Goal: Task Accomplishment & Management: Manage account settings

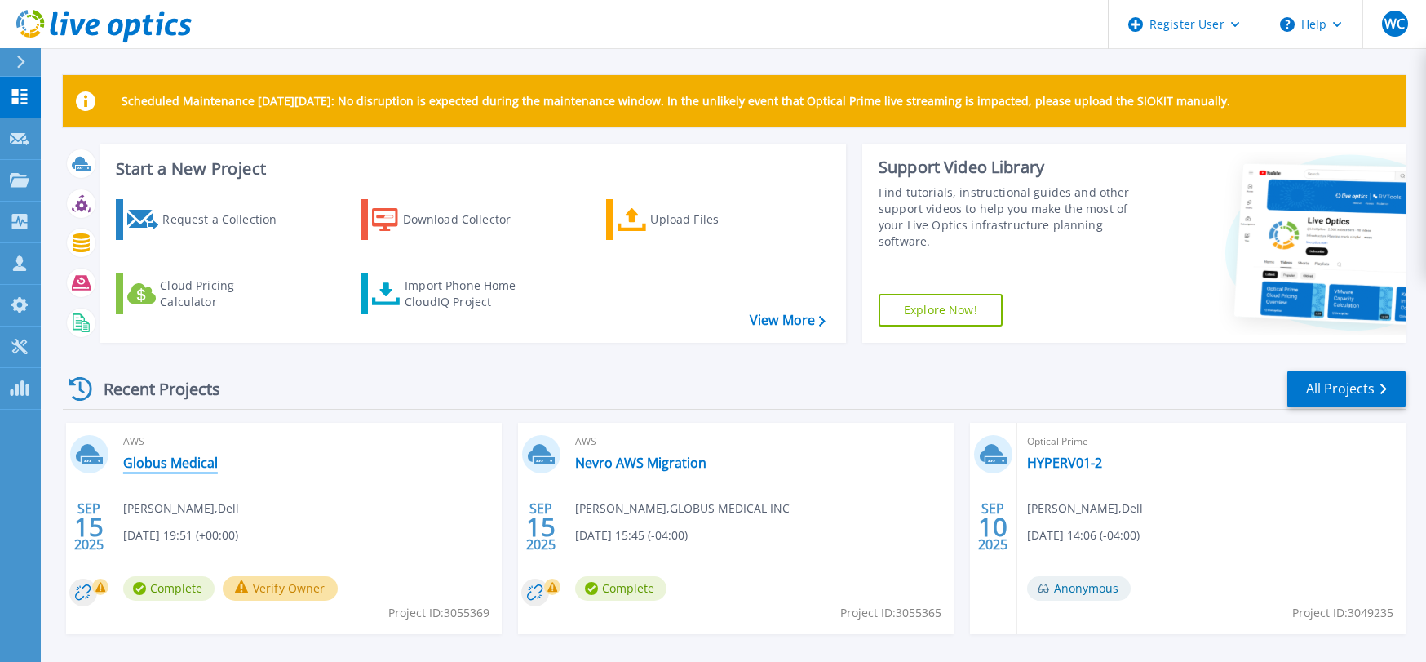
click at [171, 464] on link "Globus Medical" at bounding box center [170, 462] width 95 height 16
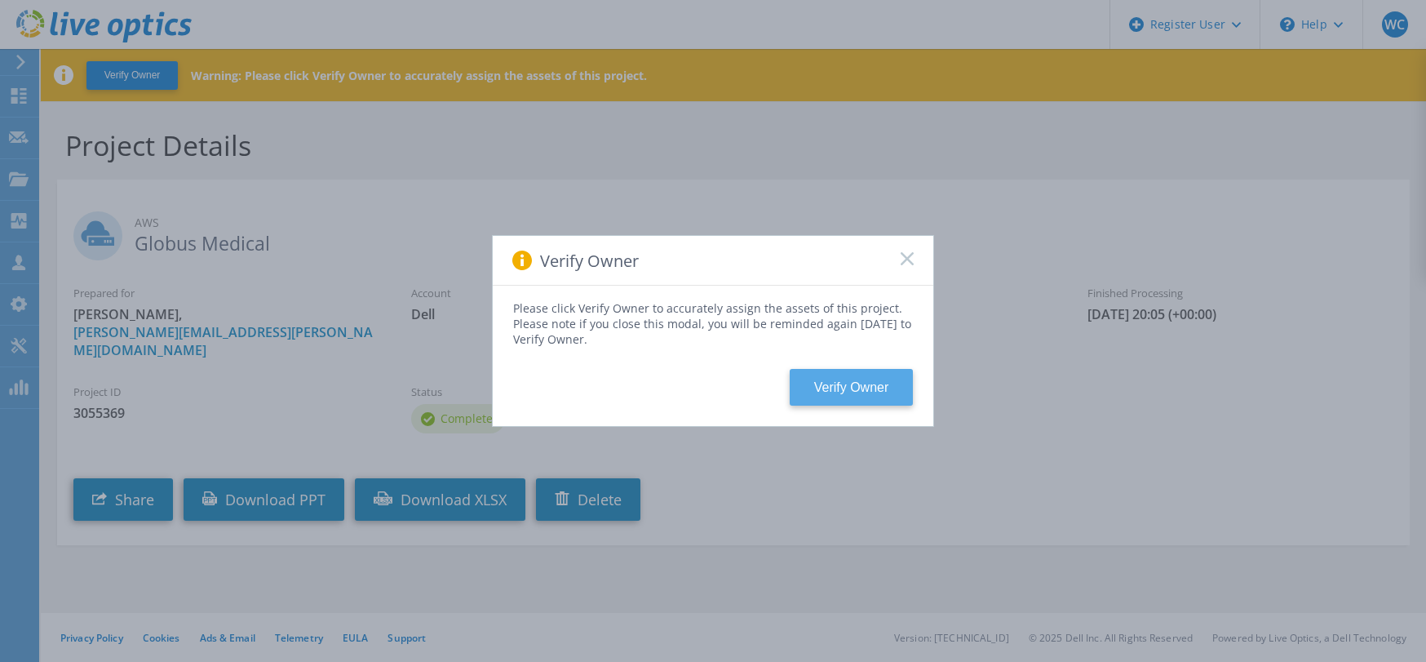
click at [849, 392] on button "Verify Owner" at bounding box center [851, 387] width 123 height 37
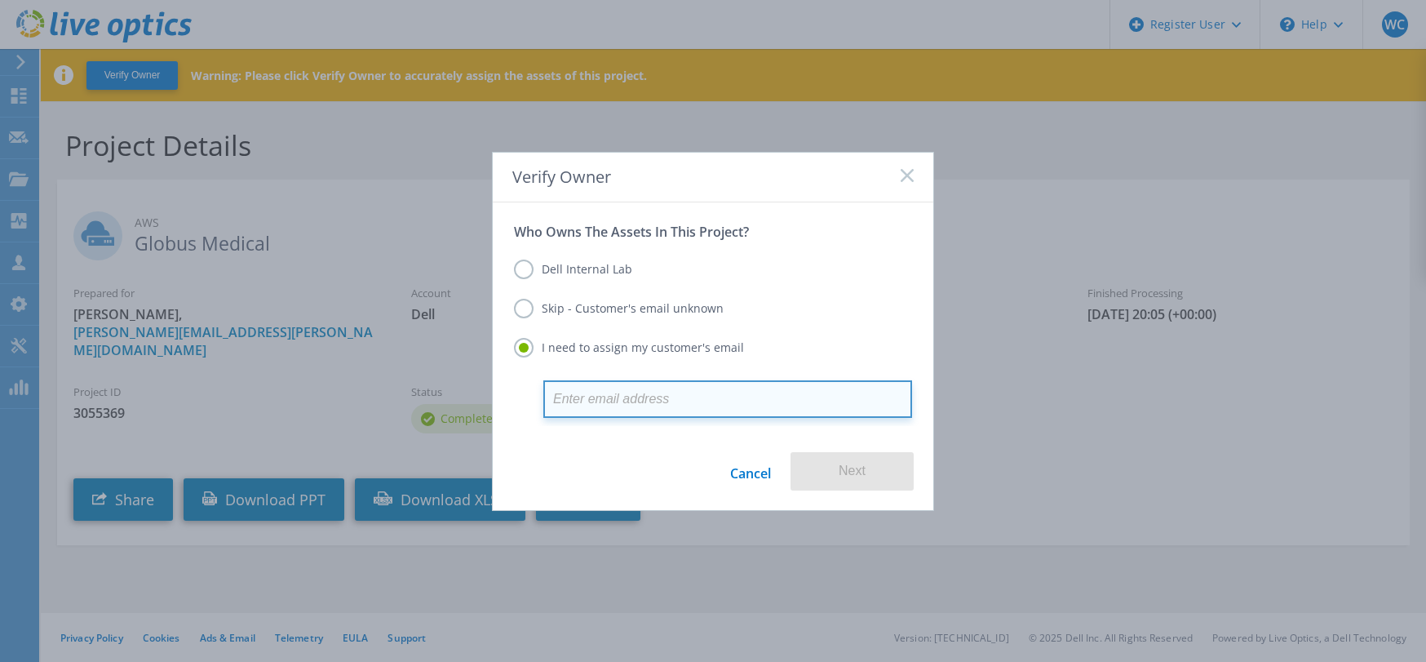
paste input "[EMAIL_ADDRESS][DOMAIN_NAME]"
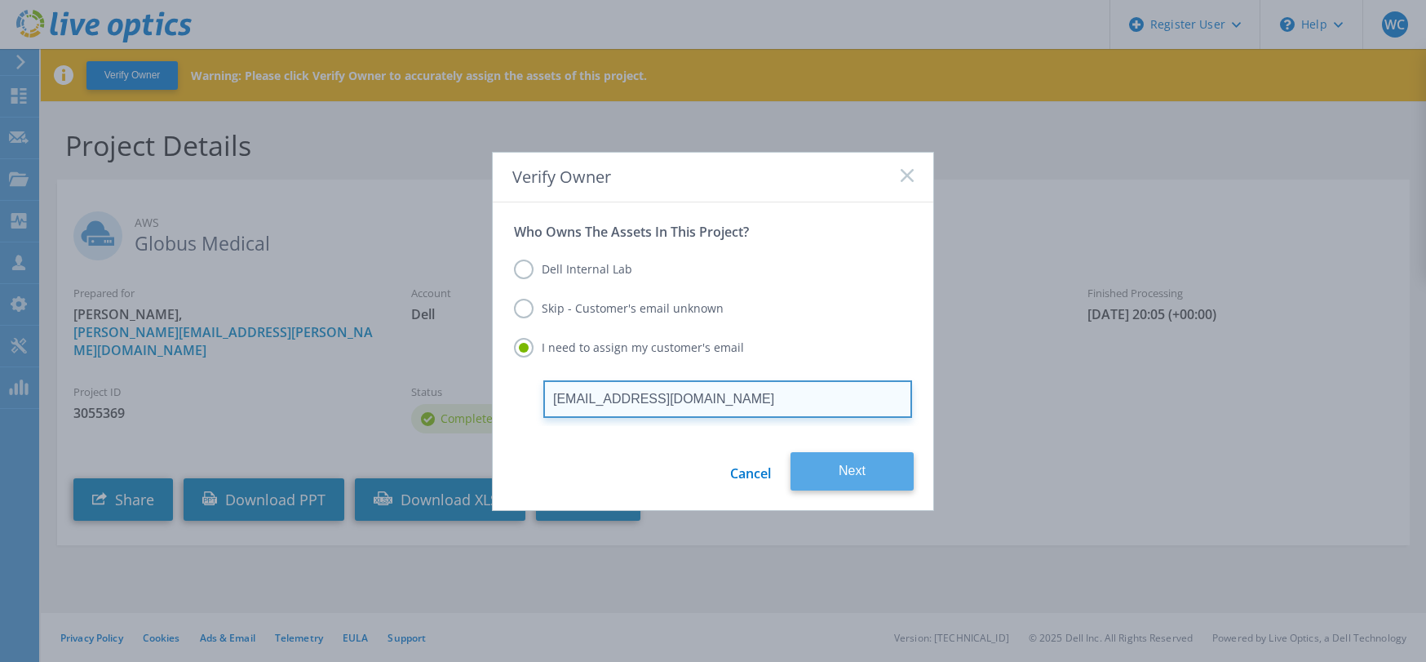
type input "[EMAIL_ADDRESS][DOMAIN_NAME]"
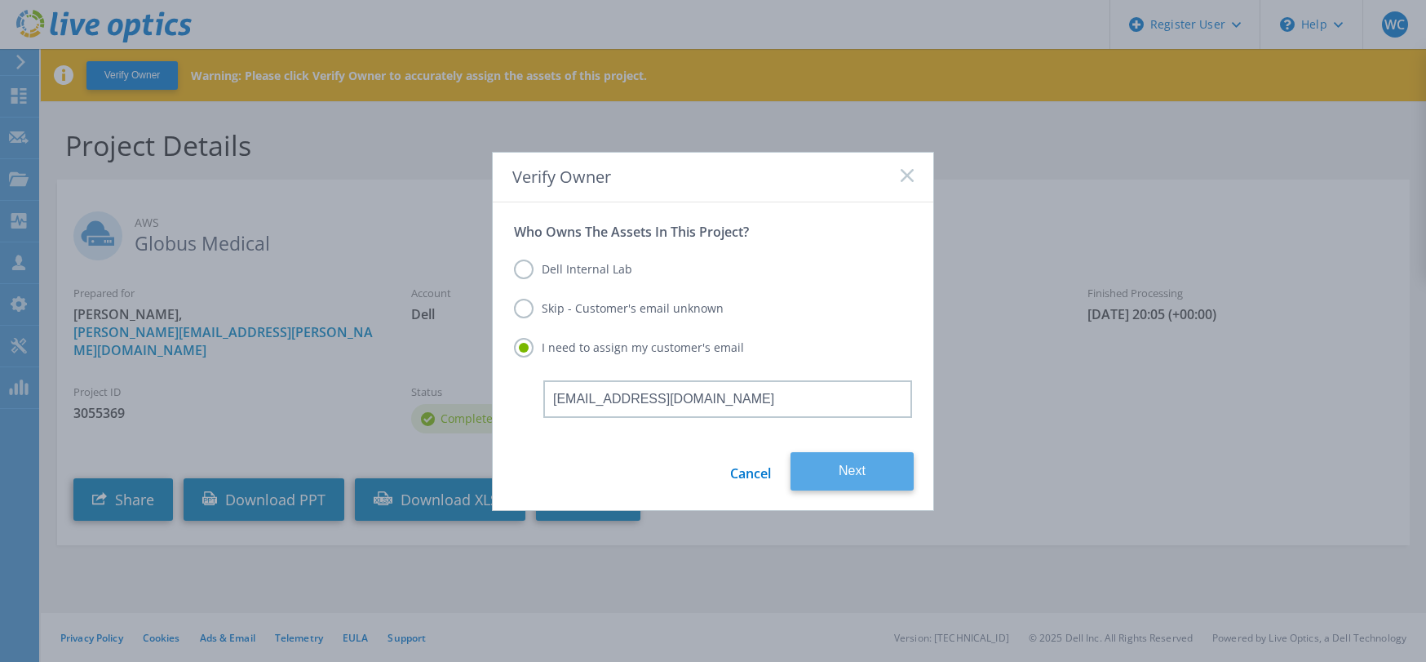
click at [823, 480] on button "Next" at bounding box center [852, 471] width 123 height 38
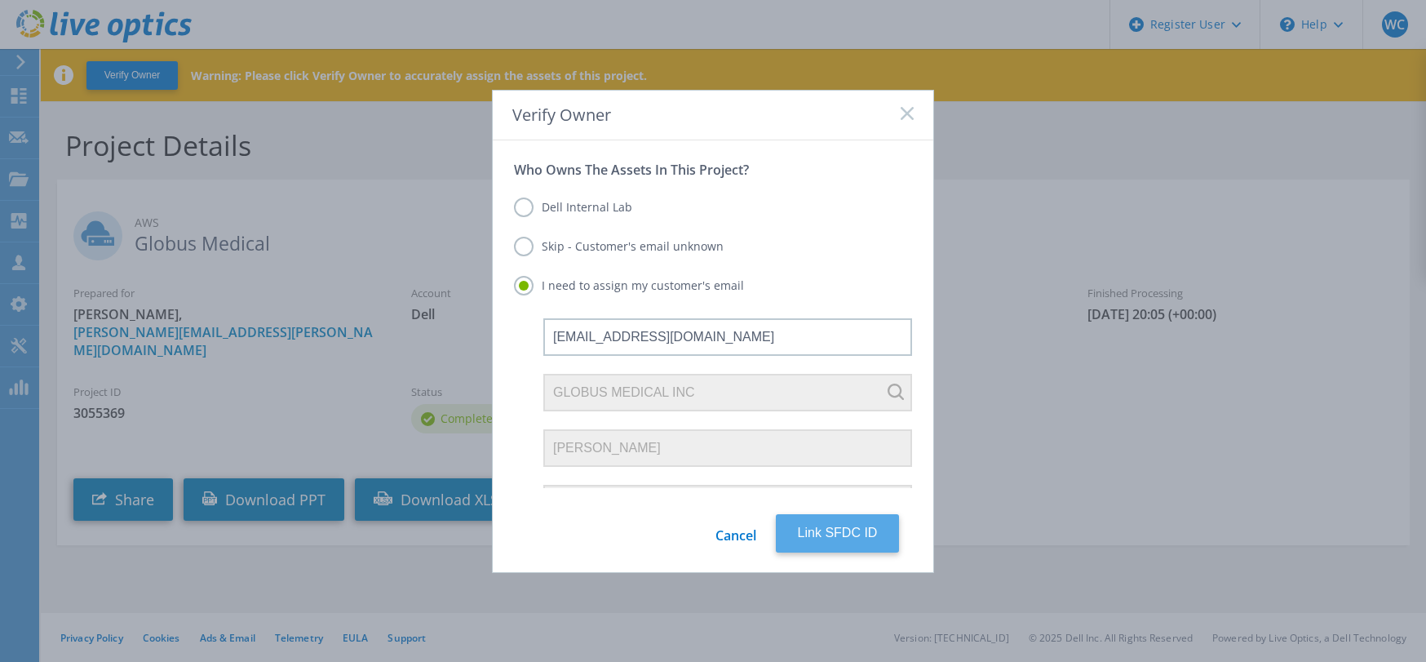
click at [813, 532] on button "Link SFDC ID" at bounding box center [837, 533] width 123 height 38
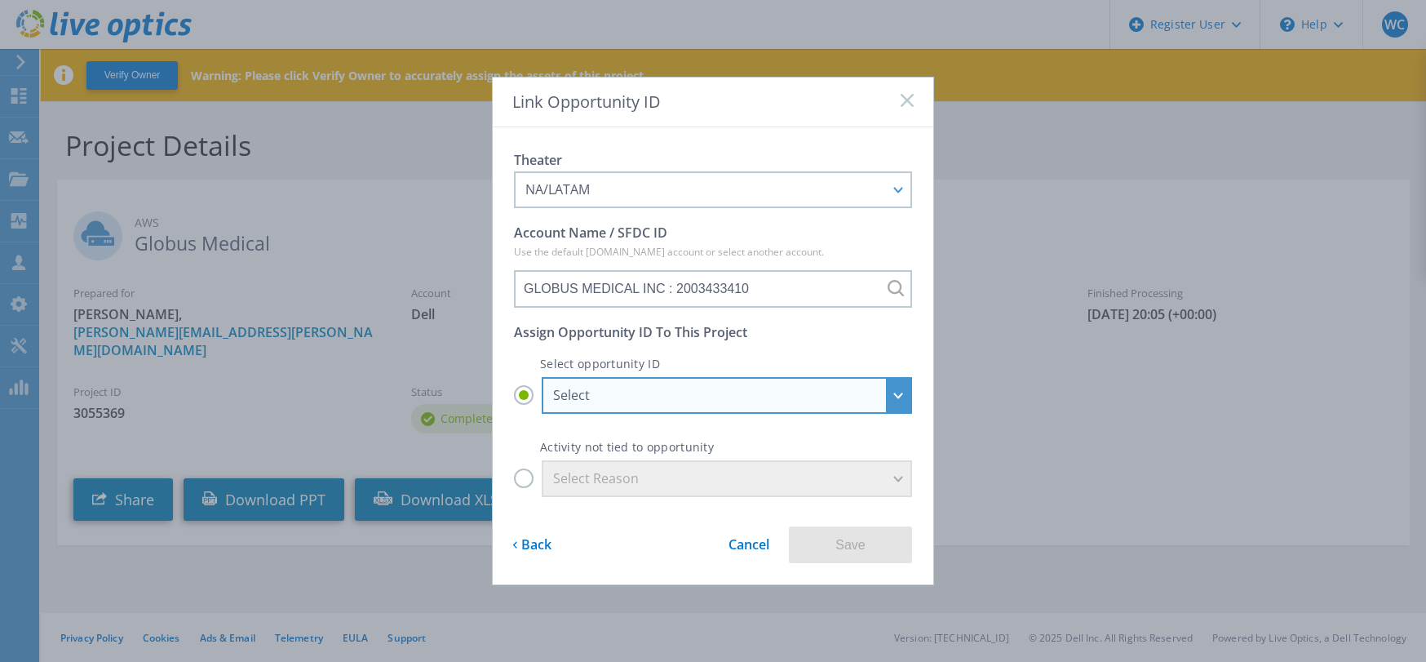
click at [656, 396] on div "Select" at bounding box center [718, 395] width 330 height 16
click at [0, 0] on input "Select Select **ALL QUOTES MUST GO THROUGH TECH DATA** GLOBUS MEDICAL INC - Glo…" at bounding box center [0, 0] width 0 height 0
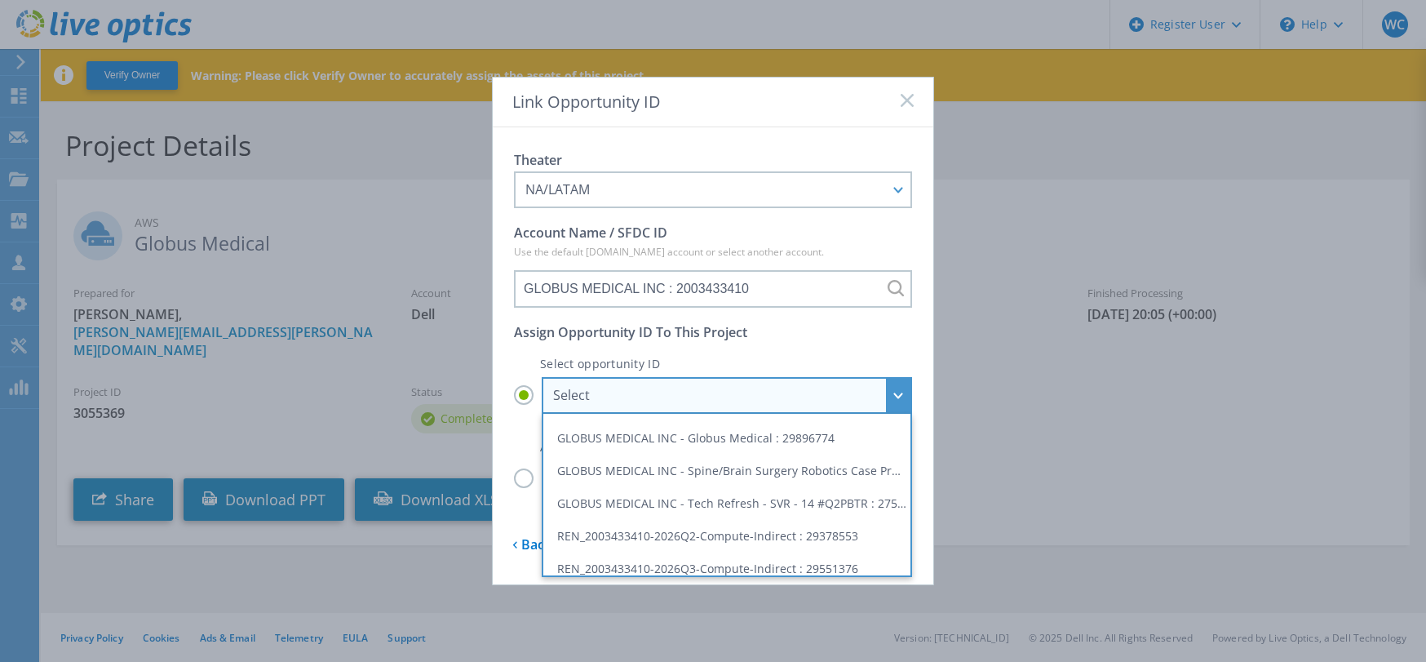
scroll to position [163, 0]
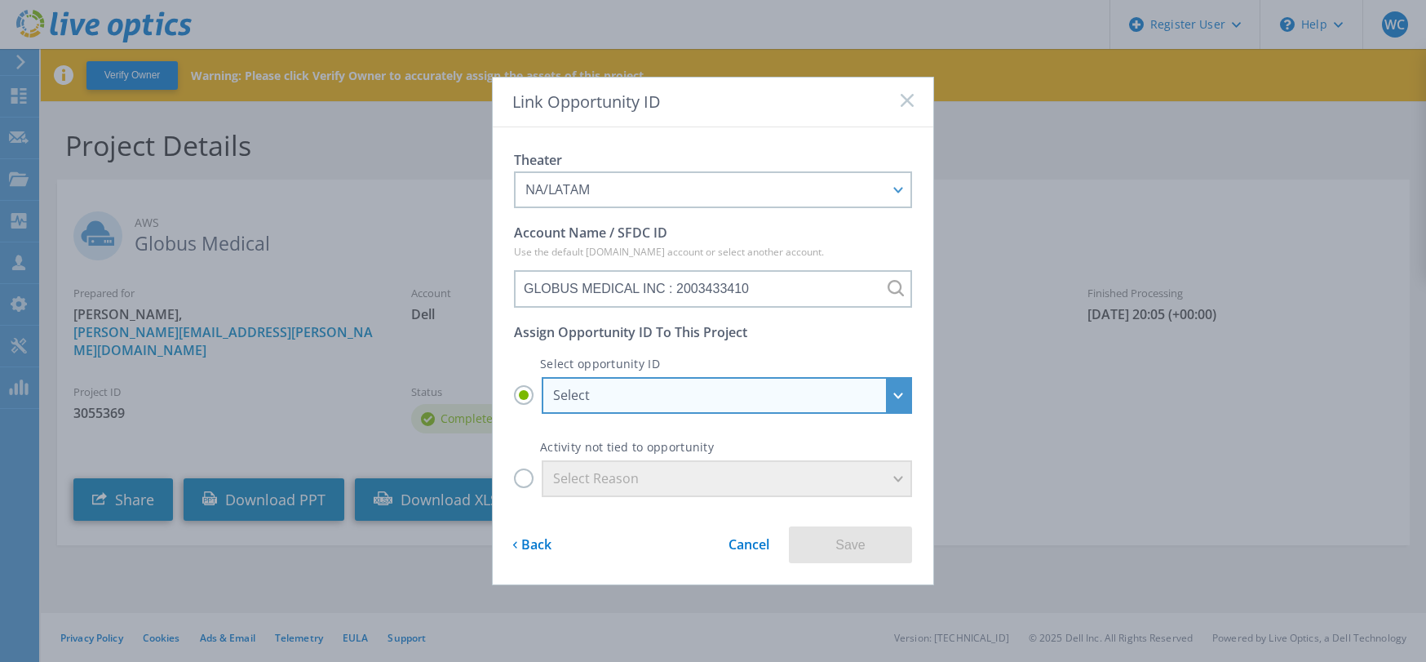
click at [585, 396] on div "Select" at bounding box center [718, 395] width 330 height 16
click at [0, 0] on input "Select Select **ALL QUOTES MUST GO THROUGH TECH DATA** GLOBUS MEDICAL INC - Glo…" at bounding box center [0, 0] width 0 height 0
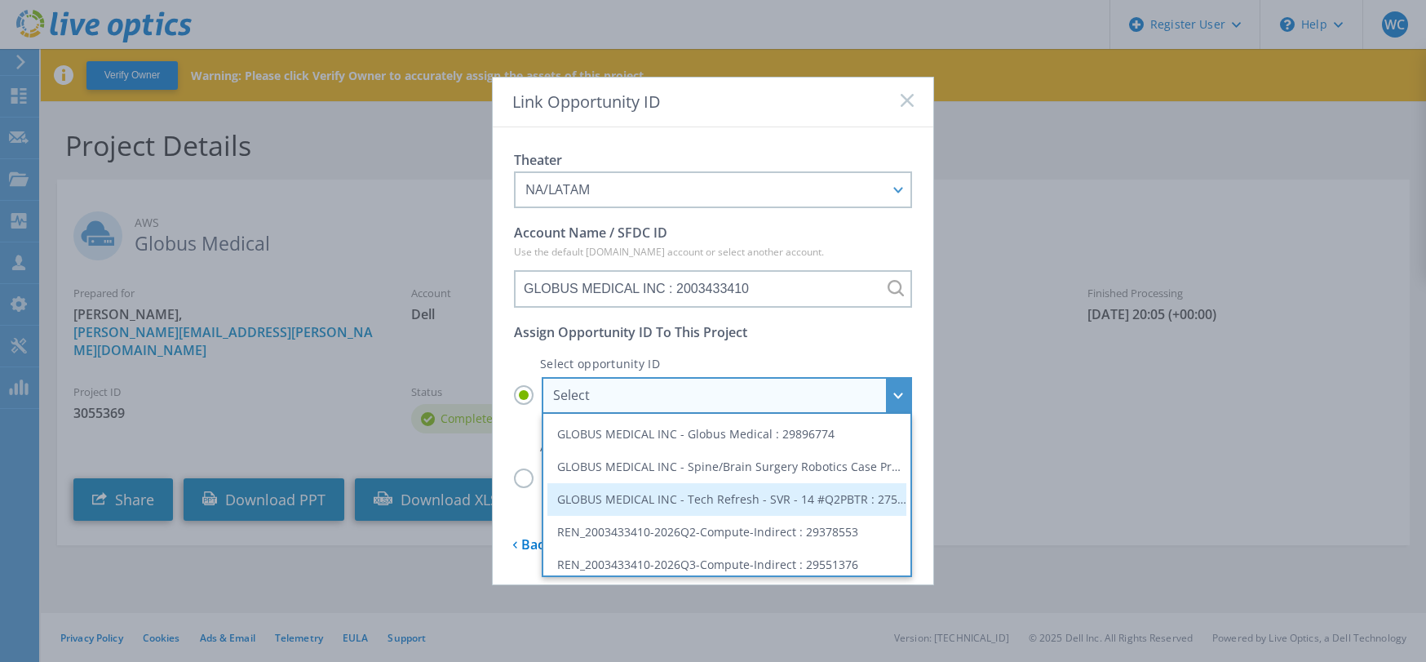
click at [692, 496] on li "GLOBUS MEDICAL INC - Tech Refresh - SVR - 14 #Q2PBTR : 27592693" at bounding box center [726, 499] width 359 height 33
click at [0, 0] on input "Select Select **ALL QUOTES MUST GO THROUGH TECH DATA** GLOBUS MEDICAL INC - Glo…" at bounding box center [0, 0] width 0 height 0
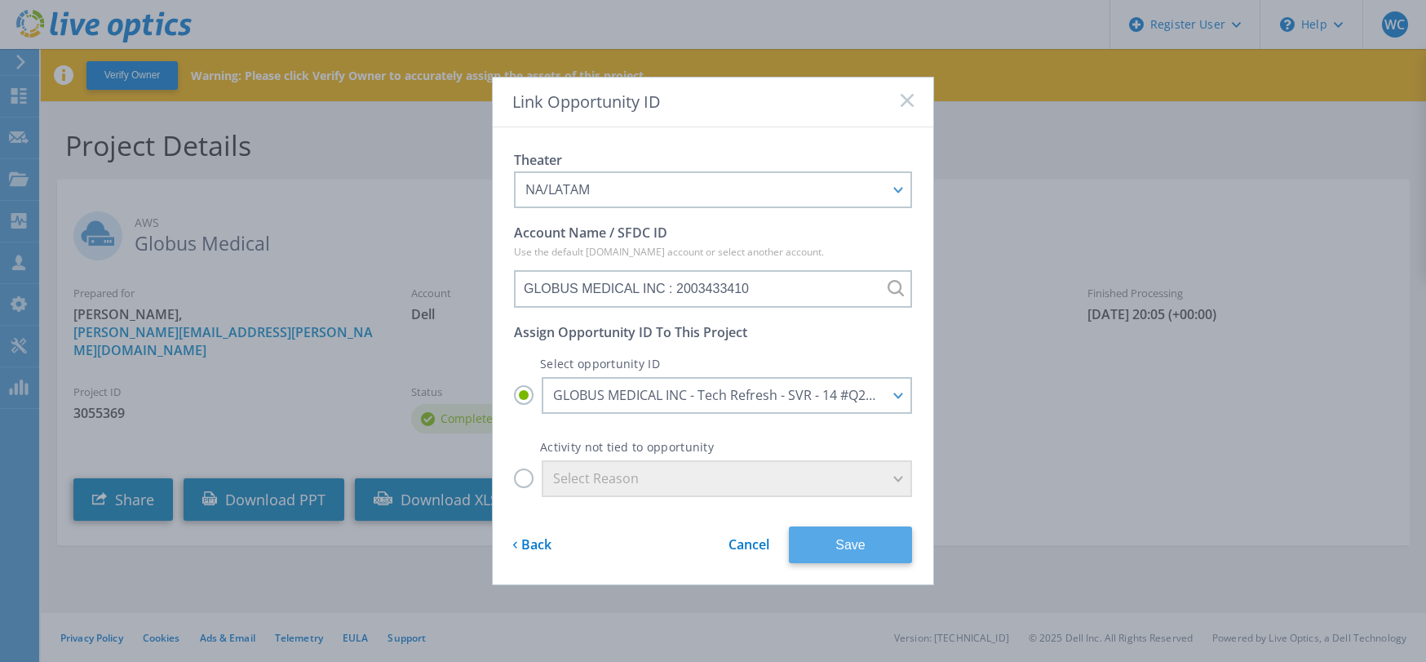
click at [829, 537] on button "Save" at bounding box center [850, 544] width 123 height 37
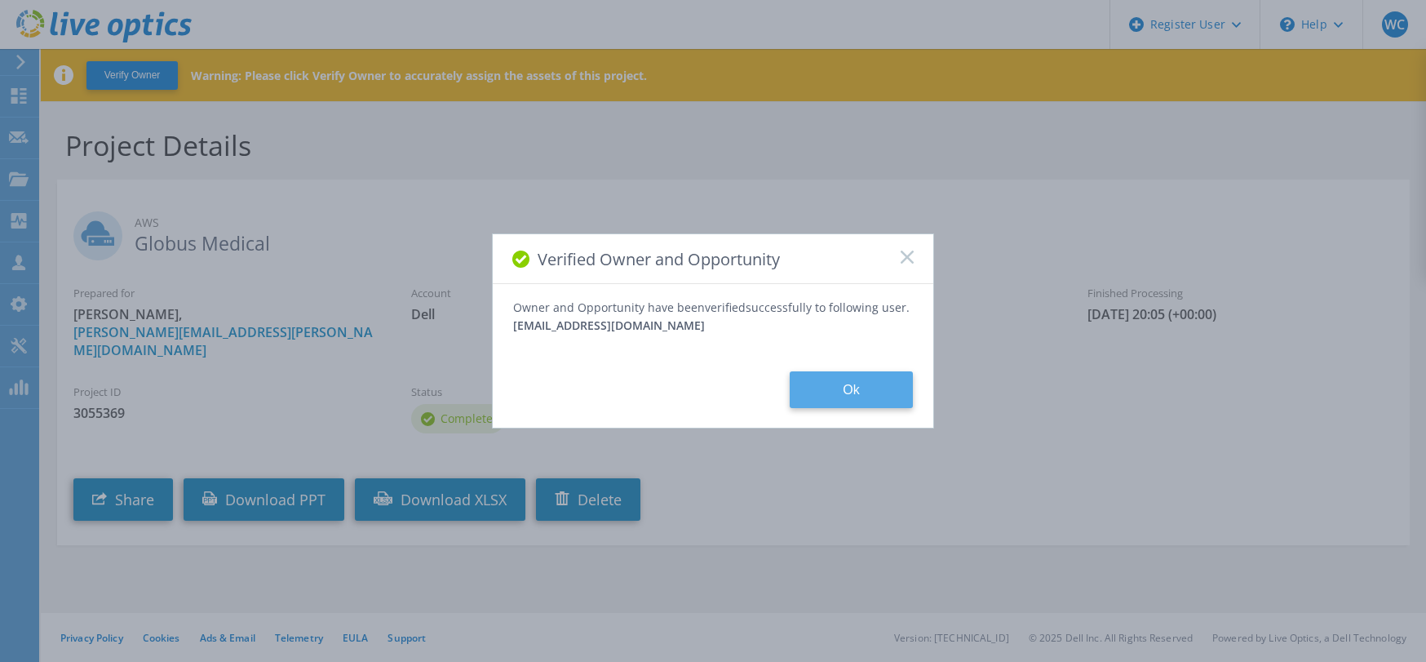
click at [842, 394] on button "Ok" at bounding box center [851, 389] width 123 height 37
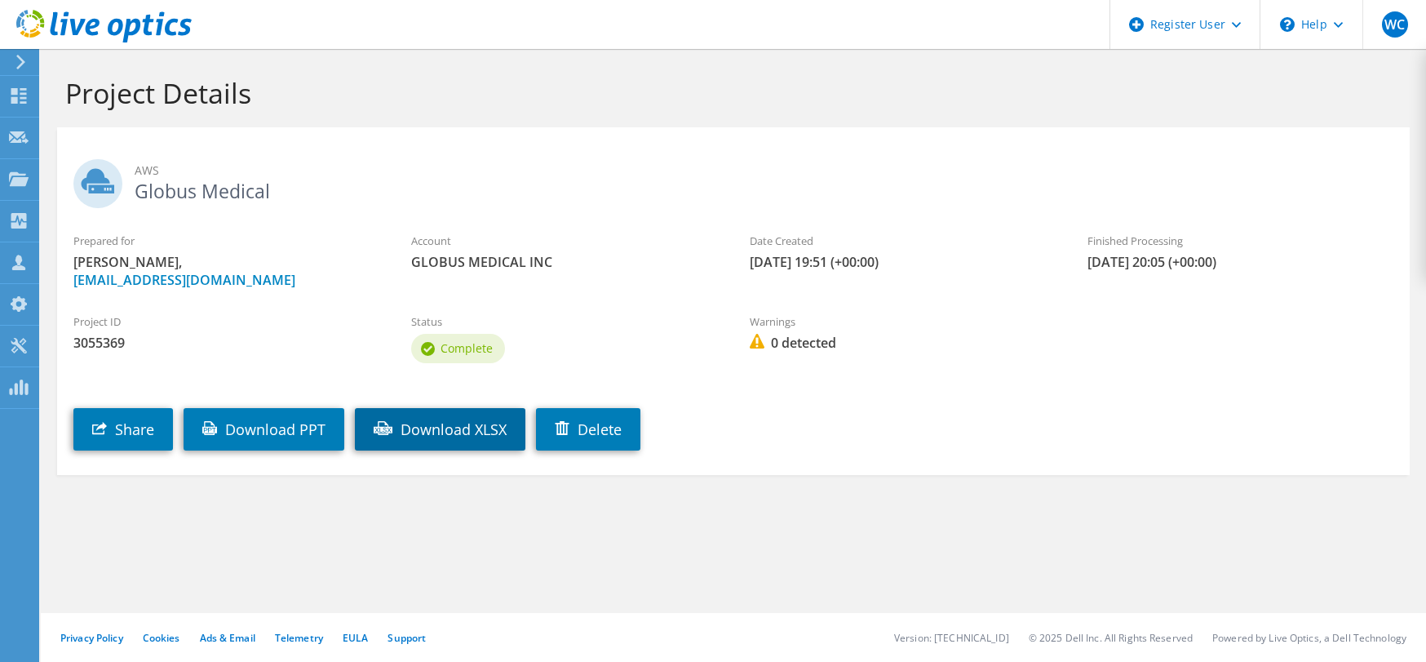
click at [430, 432] on link "Download XLSX" at bounding box center [440, 429] width 171 height 42
